Goal: Information Seeking & Learning: Learn about a topic

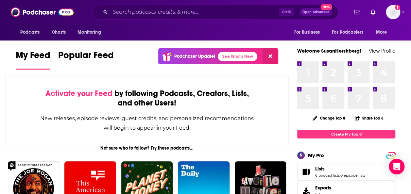
click at [206, 18] on div "Ctrl K Open Advanced New" at bounding box center [215, 12] width 246 height 15
click at [201, 14] on input "Search podcasts, credits, & more..." at bounding box center [194, 12] width 169 height 10
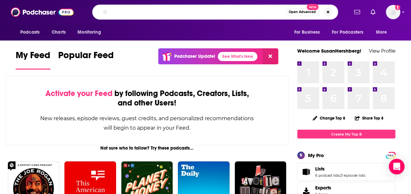
type input "r"
type input "crime beat"
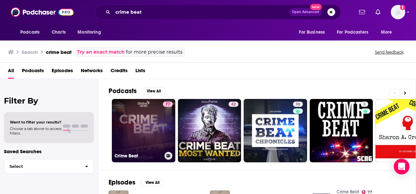
click at [143, 124] on link "77 Crime Beat" at bounding box center [143, 130] width 63 height 63
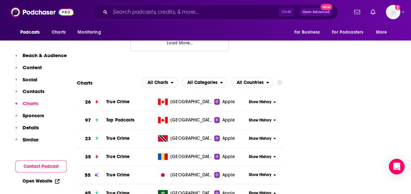
scroll to position [835, 0]
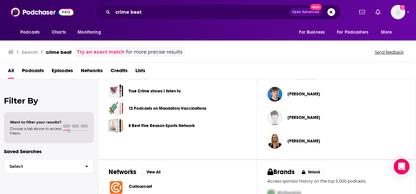
scroll to position [258, 0]
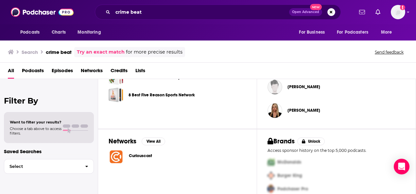
click at [40, 69] on span "Podcasts" at bounding box center [33, 71] width 22 height 13
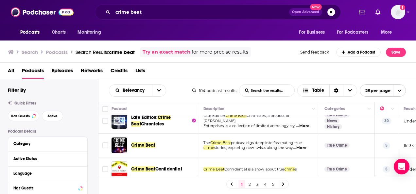
scroll to position [62, 0]
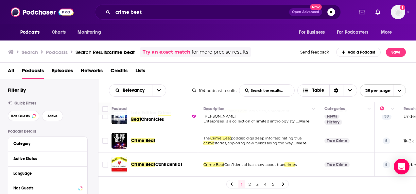
click at [301, 140] on p "The Crime Beat podcast digs deep into fascinating true" at bounding box center [259, 138] width 110 height 5
click at [301, 142] on span "...More" at bounding box center [300, 143] width 13 height 5
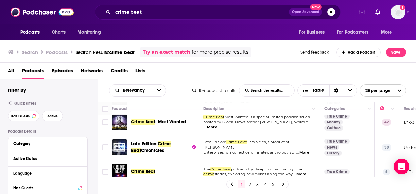
scroll to position [0, 0]
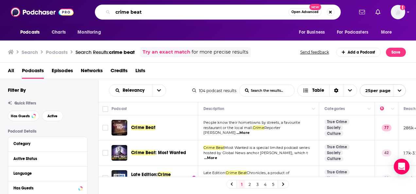
drag, startPoint x: 178, startPoint y: 13, endPoint x: 88, endPoint y: 7, distance: 90.5
click at [88, 7] on div "crime beat Open Advanced New" at bounding box center [217, 12] width 271 height 15
paste input "[PERSON_NAME]"
type input "[PERSON_NAME]"
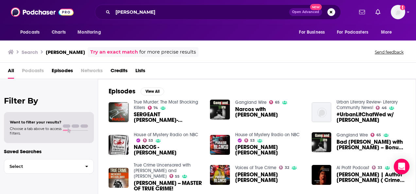
click at [33, 68] on span "Podcasts" at bounding box center [33, 71] width 22 height 13
